Goal: Task Accomplishment & Management: Manage account settings

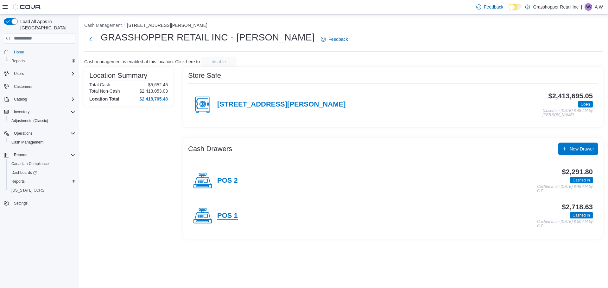
click at [217, 217] on h4 "POS 1" at bounding box center [227, 216] width 21 height 8
click at [224, 176] on div "POS 2" at bounding box center [215, 181] width 45 height 19
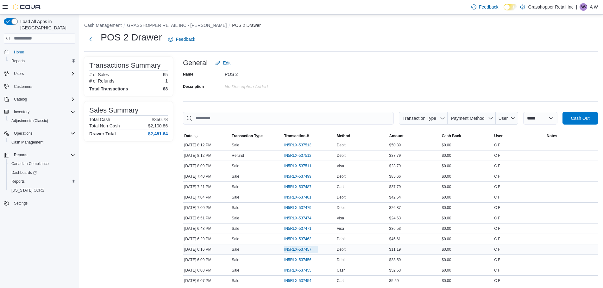
click at [309, 246] on span "IN5RLX-537457" at bounding box center [301, 250] width 34 height 8
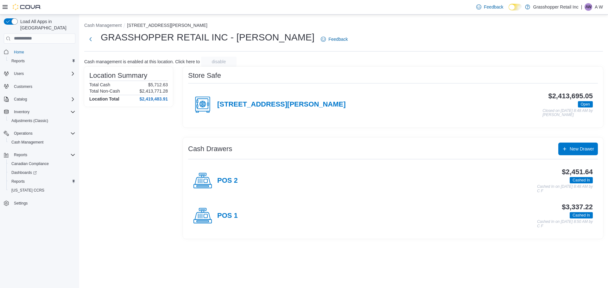
click at [238, 216] on div "$3,337.22 Cashed In Cashed In on [DATE] 8:50 AM by C F" at bounding box center [415, 216] width 355 height 25
click at [233, 214] on h4 "POS 1" at bounding box center [227, 216] width 21 height 8
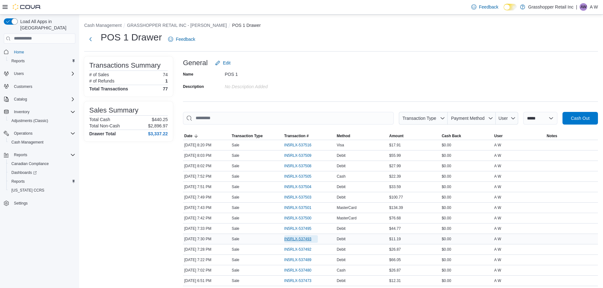
click at [287, 243] on span "IN5RLX-537493" at bounding box center [301, 240] width 34 height 8
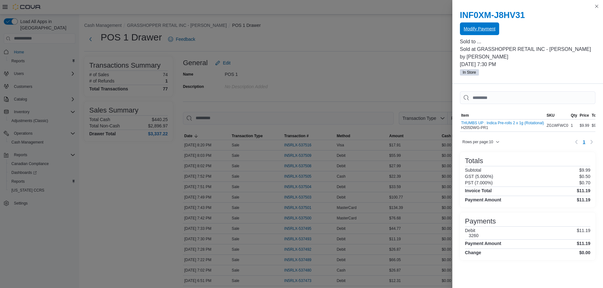
click at [483, 33] on span "Modify Payment" at bounding box center [480, 28] width 32 height 13
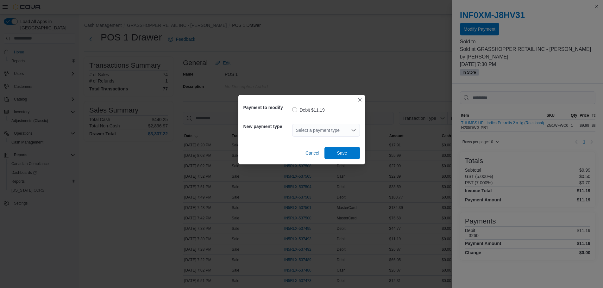
click at [317, 128] on div "Select a payment type" at bounding box center [326, 130] width 68 height 13
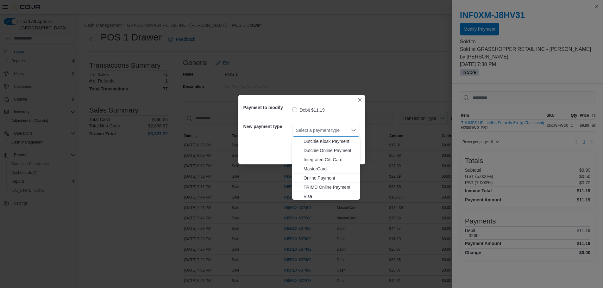
scroll to position [47, 0]
click at [322, 164] on button "MasterCard" at bounding box center [326, 167] width 68 height 9
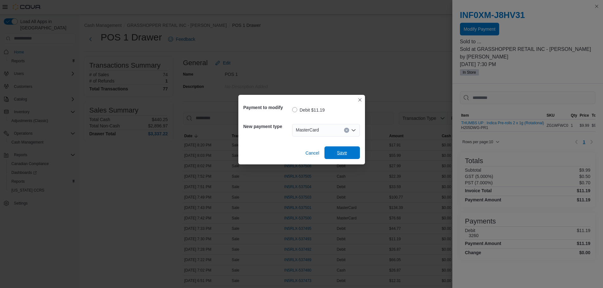
click at [352, 152] on span "Save" at bounding box center [342, 153] width 28 height 13
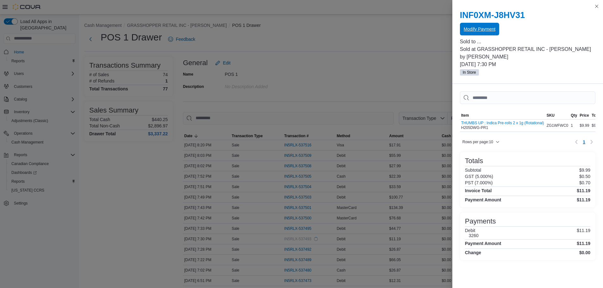
scroll to position [0, 0]
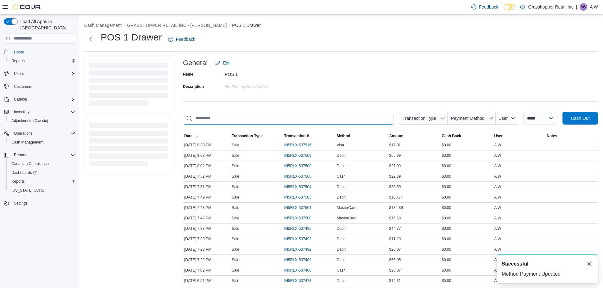
click at [274, 119] on input "This is a search bar. As you type, the results lower in the page will automatic…" at bounding box center [288, 118] width 211 height 13
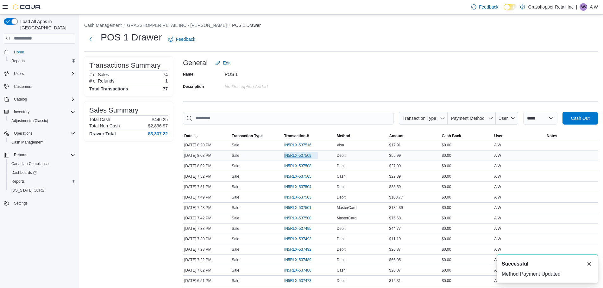
click at [306, 156] on span "IN5RLX-537509" at bounding box center [297, 155] width 27 height 5
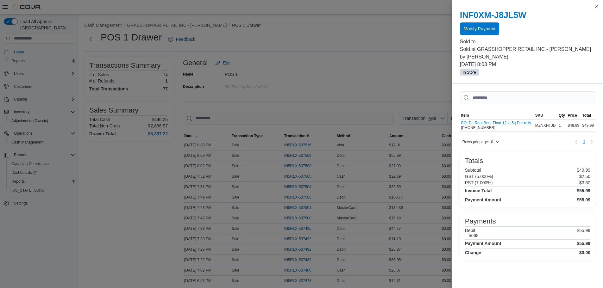
click at [485, 26] on span "Modify Payment" at bounding box center [480, 28] width 32 height 13
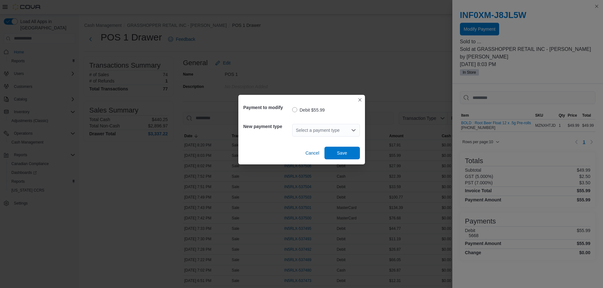
drag, startPoint x: 335, startPoint y: 130, endPoint x: 336, endPoint y: 134, distance: 4.2
click at [337, 131] on div "Select a payment type" at bounding box center [326, 130] width 68 height 13
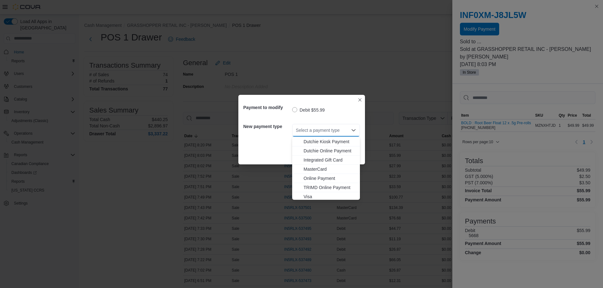
scroll to position [47, 0]
click at [313, 198] on span "Visa" at bounding box center [330, 195] width 53 height 6
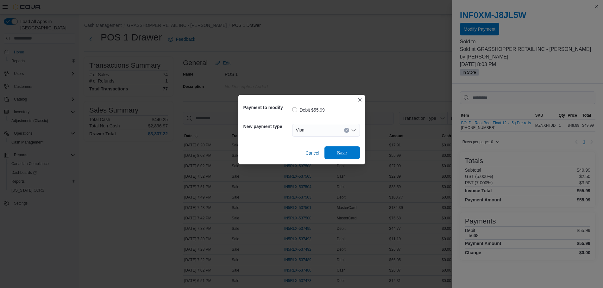
click at [347, 151] on span "Save" at bounding box center [342, 153] width 10 height 6
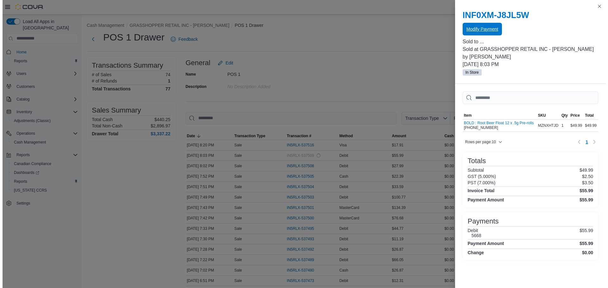
scroll to position [0, 0]
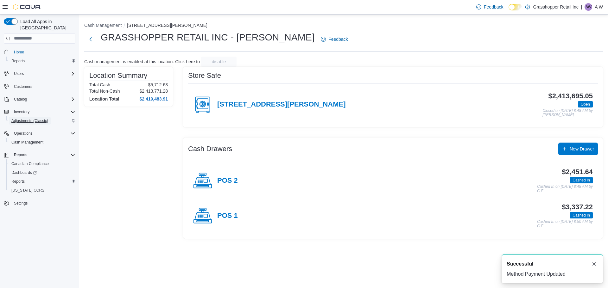
click at [31, 118] on span "Adjustments (Classic)" at bounding box center [29, 120] width 37 height 5
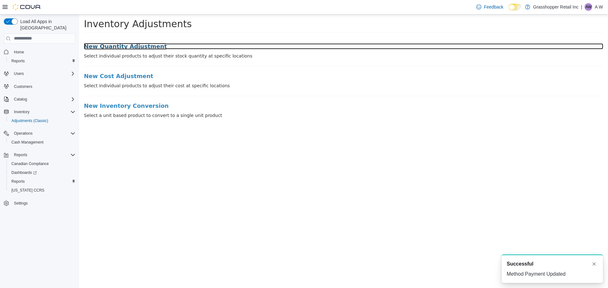
click at [127, 49] on h3 "New Quantity Adjustment" at bounding box center [343, 46] width 519 height 6
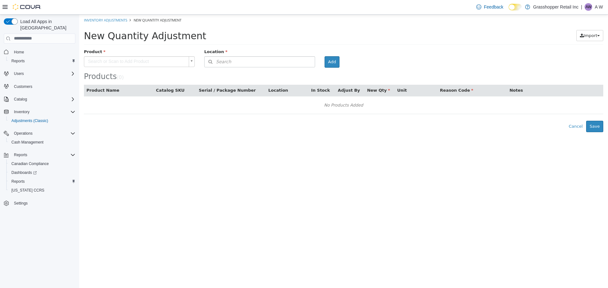
click at [138, 60] on body "× Inventory Adjustments New Quantity Adjustment New Quantity Adjustment Import …" at bounding box center [343, 73] width 529 height 118
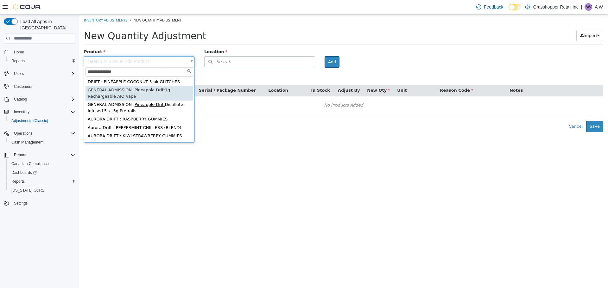
type input "**********"
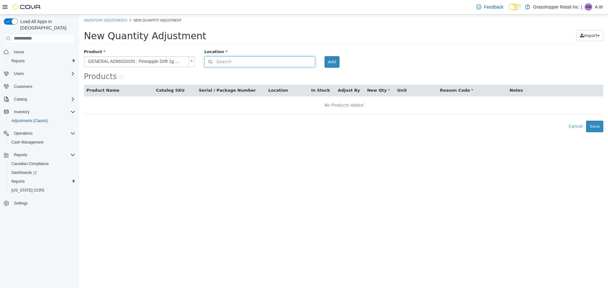
click at [230, 62] on button "Search" at bounding box center [259, 61] width 111 height 11
click at [291, 70] on span "or browse" at bounding box center [299, 72] width 31 height 11
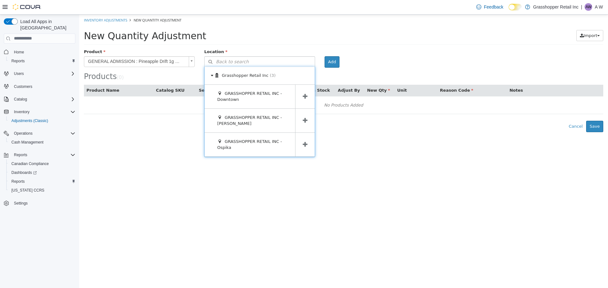
click at [299, 119] on span at bounding box center [305, 121] width 20 height 24
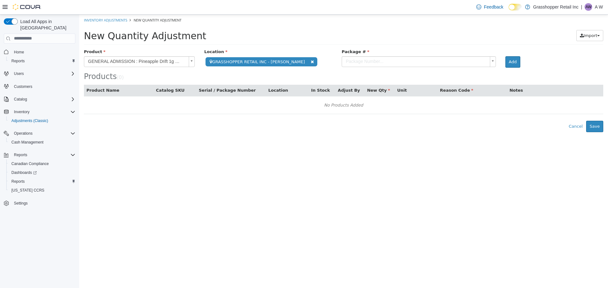
click at [358, 59] on body "**********" at bounding box center [343, 73] width 529 height 118
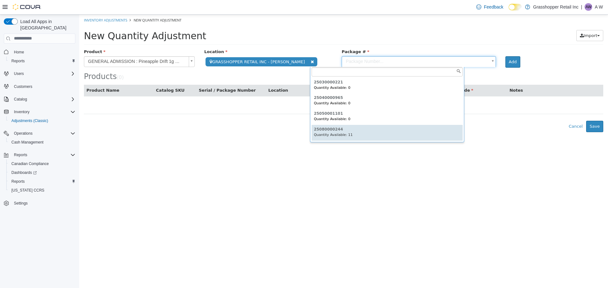
type input "**********"
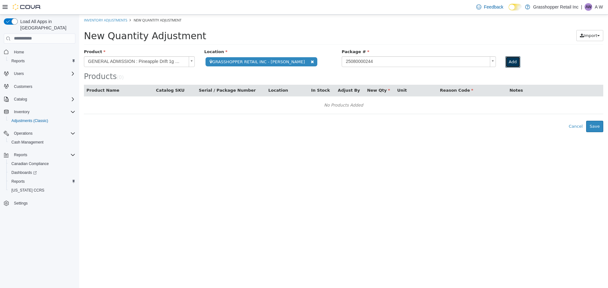
click at [505, 64] on button "Add" at bounding box center [512, 61] width 15 height 11
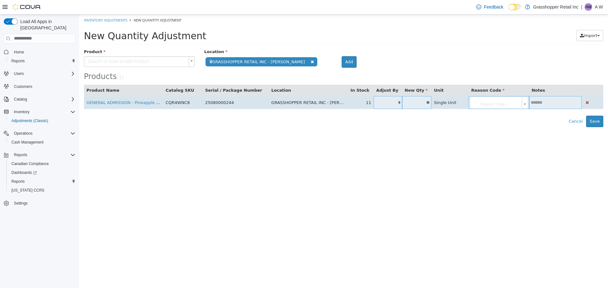
click at [379, 102] on input "*" at bounding box center [388, 102] width 28 height 5
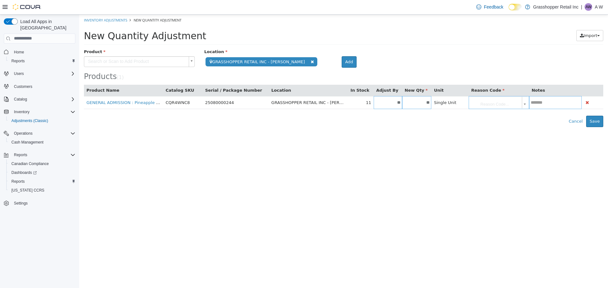
type input "**"
click at [438, 118] on div "Error saving adjustment please resolve the errors above. Cancel Save" at bounding box center [343, 121] width 529 height 11
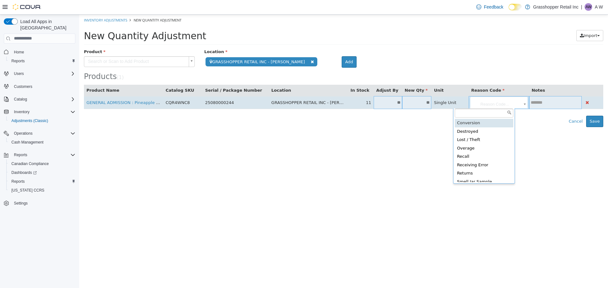
click at [474, 100] on body "**********" at bounding box center [343, 70] width 529 height 113
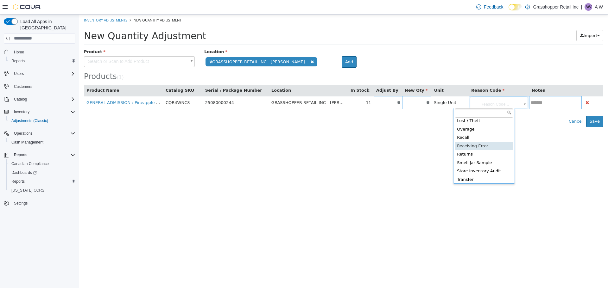
scroll to position [29, 0]
type input "**********"
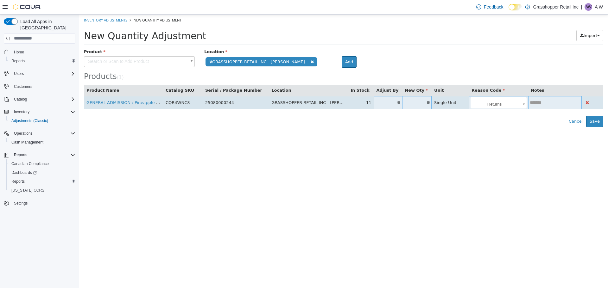
click at [528, 105] on td at bounding box center [555, 102] width 54 height 13
click at [545, 104] on input "text" at bounding box center [555, 102] width 54 height 5
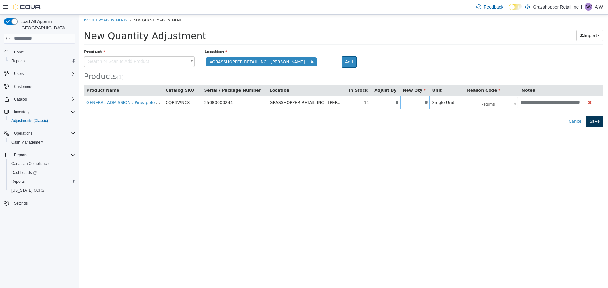
type input "**********"
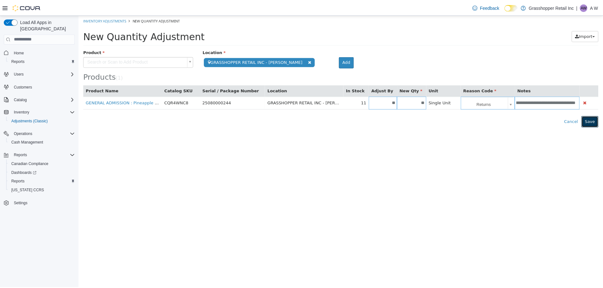
scroll to position [0, 0]
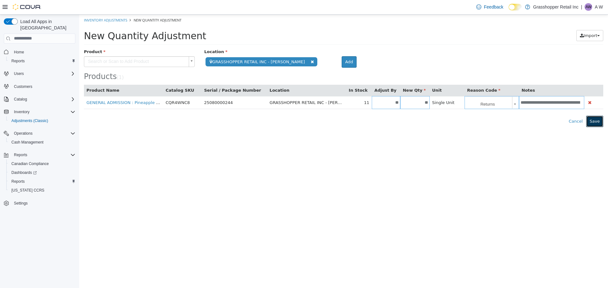
click at [595, 120] on button "Save" at bounding box center [594, 121] width 17 height 11
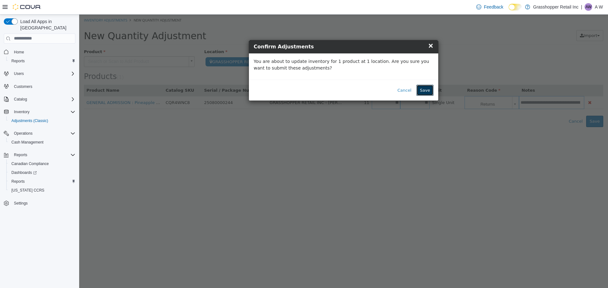
click at [427, 88] on button "Save" at bounding box center [424, 90] width 17 height 11
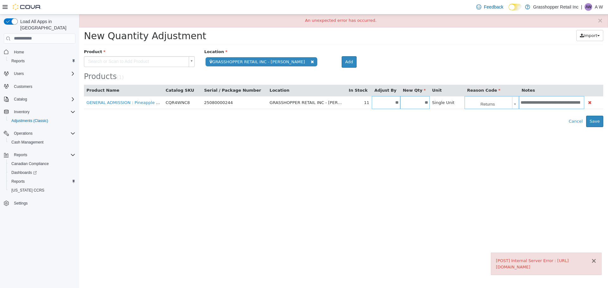
click at [595, 260] on button "×" at bounding box center [594, 261] width 6 height 7
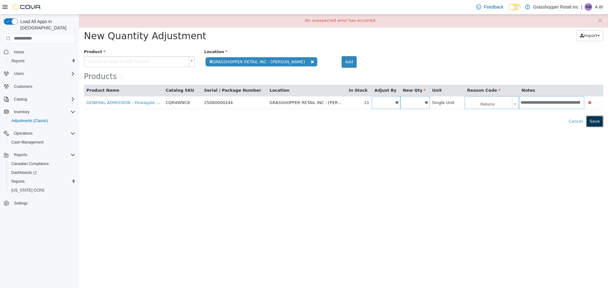
click at [593, 126] on button "Save" at bounding box center [594, 121] width 17 height 11
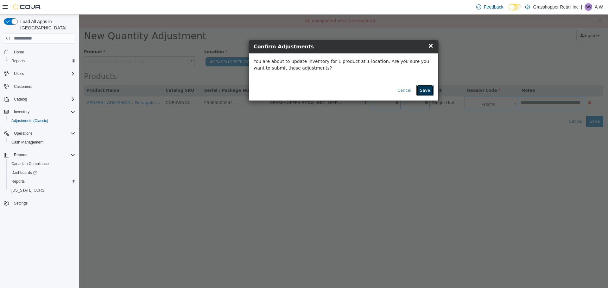
click at [427, 93] on button "Save" at bounding box center [424, 90] width 17 height 11
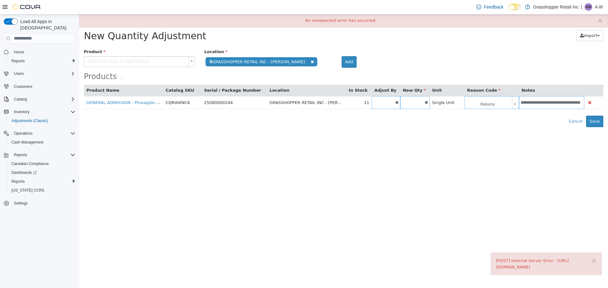
click at [180, 59] on body "**********" at bounding box center [343, 70] width 529 height 113
click at [256, 73] on body "**********" at bounding box center [343, 70] width 529 height 113
click at [534, 47] on div "New Quantity Adjustment Import Inventory Export (.CSV) Package List (.TXT)" at bounding box center [343, 37] width 529 height 23
click at [601, 21] on button "×" at bounding box center [600, 20] width 6 height 7
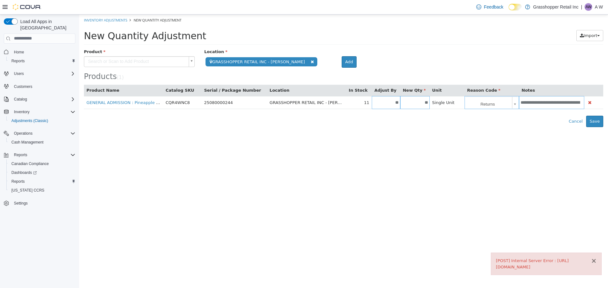
click at [594, 263] on button "×" at bounding box center [594, 261] width 6 height 7
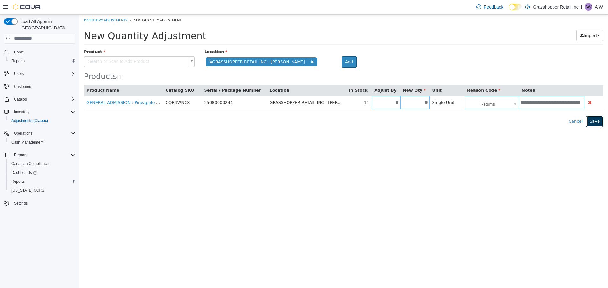
click at [593, 123] on button "Save" at bounding box center [594, 121] width 17 height 11
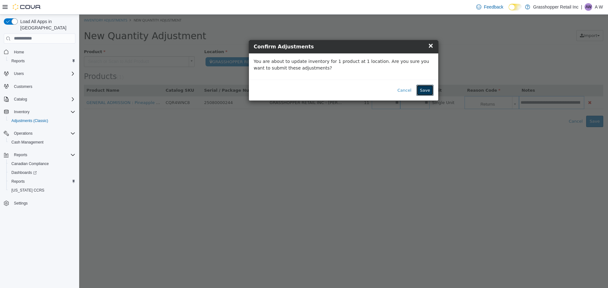
click at [428, 89] on button "Save" at bounding box center [424, 90] width 17 height 11
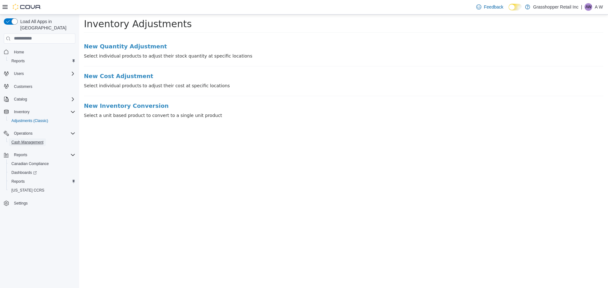
click at [29, 139] on span "Cash Management" at bounding box center [27, 143] width 32 height 8
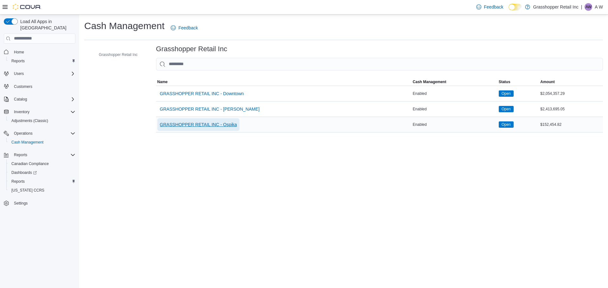
click at [228, 127] on span "GRASSHOPPER RETAIL INC - Ospika" at bounding box center [198, 125] width 77 height 6
click at [225, 123] on span "GRASSHOPPER RETAIL INC - Ospika" at bounding box center [198, 125] width 77 height 6
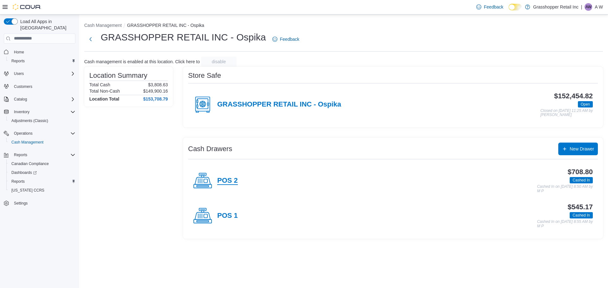
click at [232, 180] on h4 "POS 2" at bounding box center [227, 181] width 21 height 8
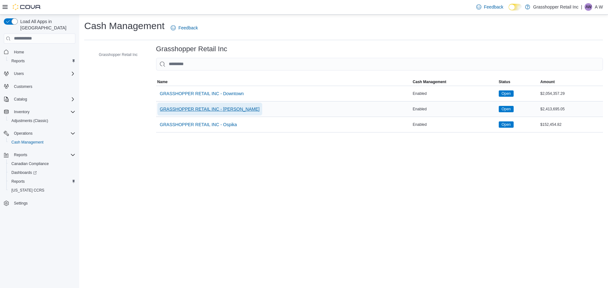
click at [218, 108] on span "GRASSHOPPER RETAIL INC - [PERSON_NAME]" at bounding box center [210, 109] width 100 height 6
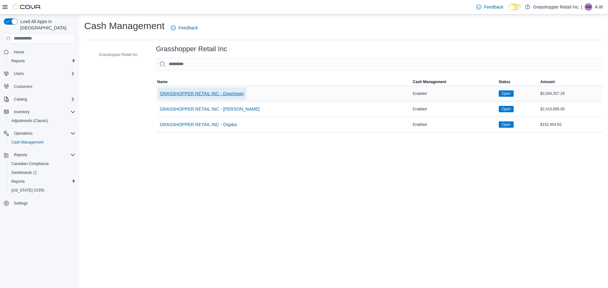
click at [222, 93] on span "GRASSHOPPER RETAIL INC - Downtown" at bounding box center [202, 94] width 84 height 6
click at [237, 95] on span "GRASSHOPPER RETAIL INC - Downtown" at bounding box center [202, 94] width 84 height 6
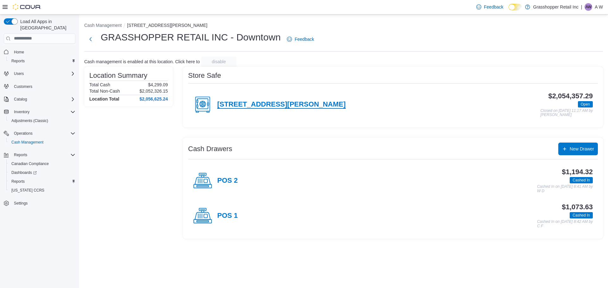
click at [248, 104] on h4 "[STREET_ADDRESS][PERSON_NAME]" at bounding box center [281, 105] width 129 height 8
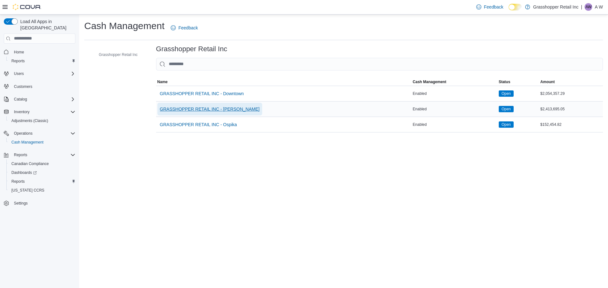
click at [226, 105] on span "GRASSHOPPER RETAIL INC - [PERSON_NAME]" at bounding box center [210, 109] width 100 height 13
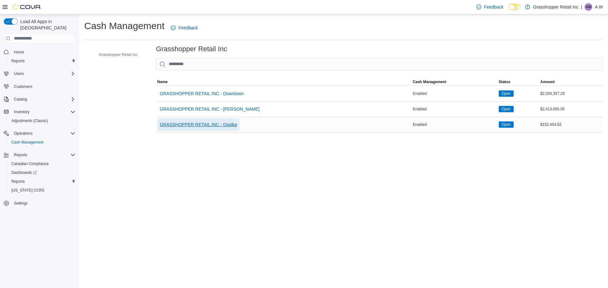
click at [221, 122] on span "GRASSHOPPER RETAIL INC - Ospika" at bounding box center [198, 125] width 77 height 6
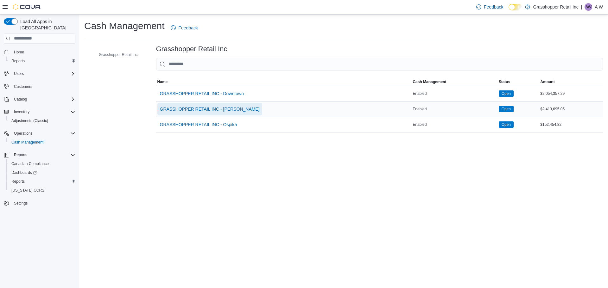
click at [213, 104] on span "GRASSHOPPER RETAIL INC - [PERSON_NAME]" at bounding box center [210, 109] width 100 height 13
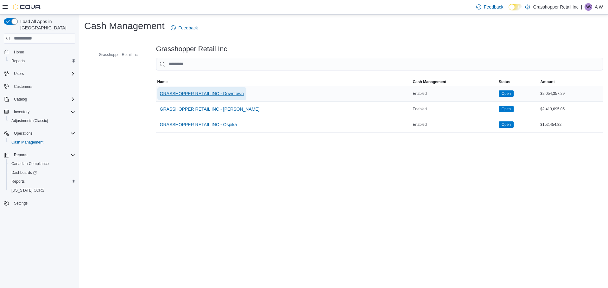
click at [211, 91] on span "GRASSHOPPER RETAIL INC - Downtown" at bounding box center [202, 94] width 84 height 6
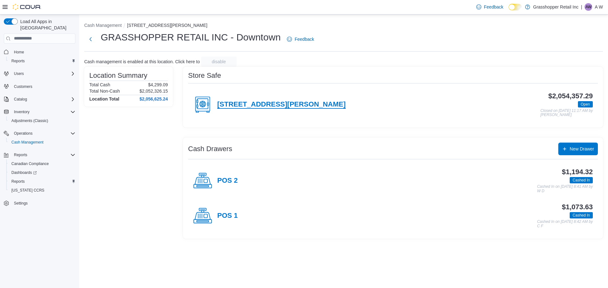
click at [247, 106] on h4 "[STREET_ADDRESS][PERSON_NAME]" at bounding box center [281, 105] width 129 height 8
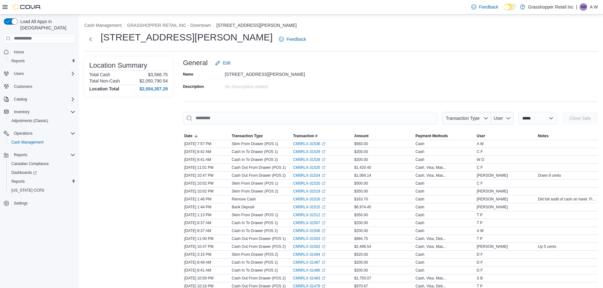
scroll to position [32, 0]
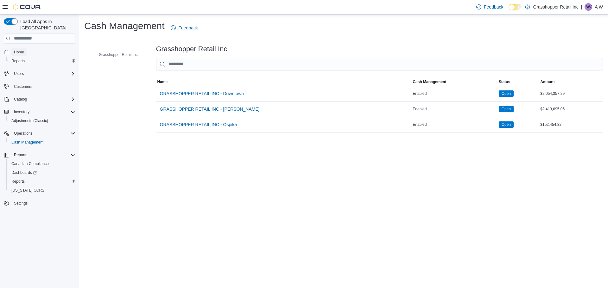
click at [21, 50] on span "Home" at bounding box center [19, 52] width 10 height 5
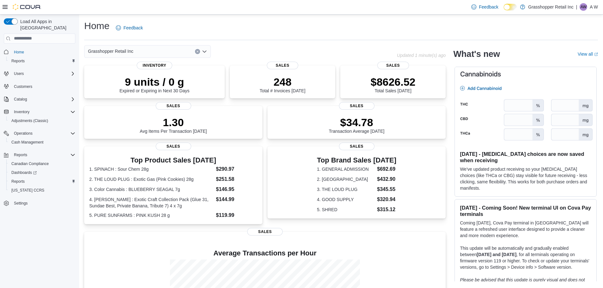
click at [160, 51] on div "Grasshopper Retail Inc" at bounding box center [147, 51] width 127 height 13
click at [254, 44] on div "Home Feedback Grasshopper Retail Inc Updated 1 minute(s) ago 9 units / 0 g Expi…" at bounding box center [341, 190] width 524 height 350
